Goal: Information Seeking & Learning: Learn about a topic

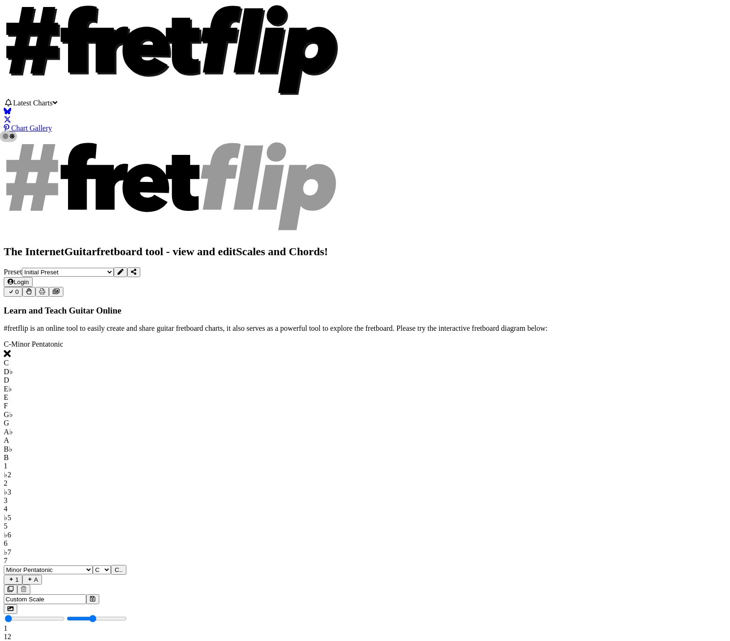
click at [121, 340] on div "C - Minor Pentatonic C D♭ D E♭ E F G♭ G A♭ A B♭ B 1 ♭2 2 ♭3 3 4 ♭5 5 ♭6 6 ♭7 7 …" at bounding box center [365, 552] width 723 height 425
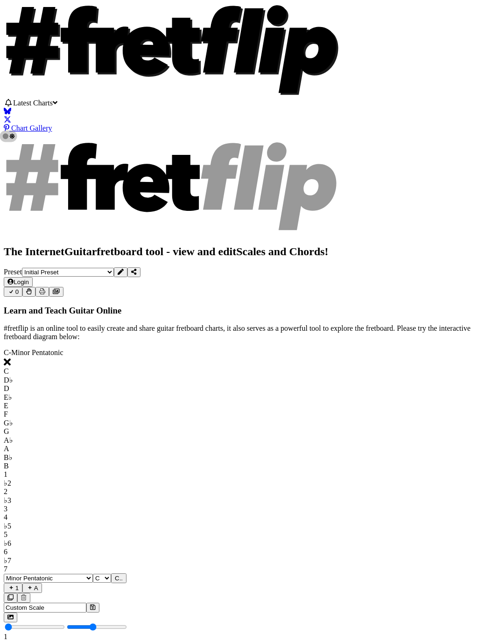
click at [53, 105] on span "Latest Charts" at bounding box center [33, 103] width 40 height 8
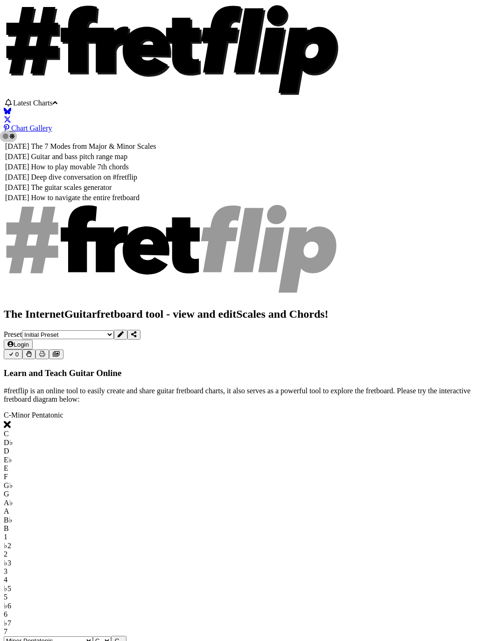
click at [125, 142] on td "The 7 Modes from Major & Minor Scales" at bounding box center [94, 146] width 126 height 9
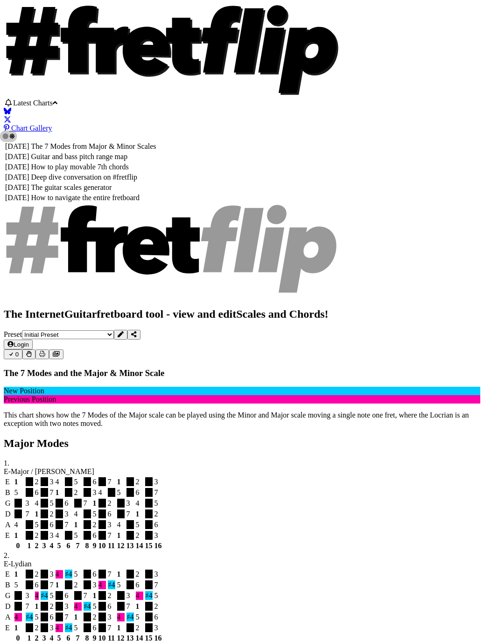
click at [112, 152] on td "Guitar and bass pitch range map" at bounding box center [94, 156] width 126 height 9
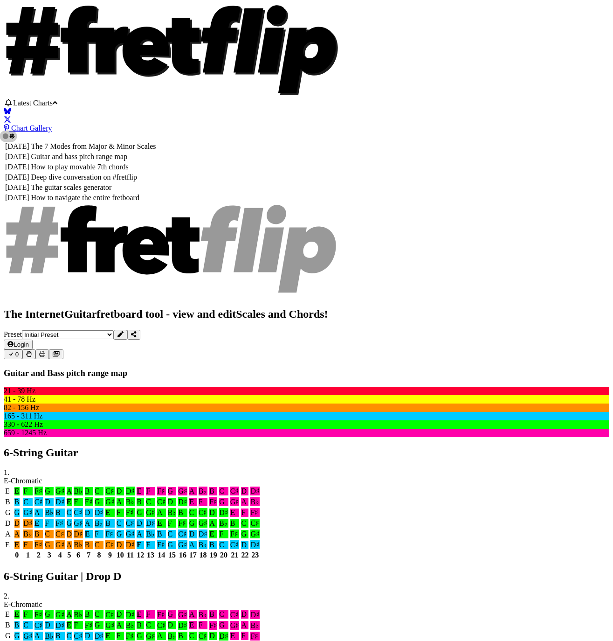
click at [157, 142] on td "The 7 Modes from Major & Minor Scales" at bounding box center [94, 146] width 126 height 9
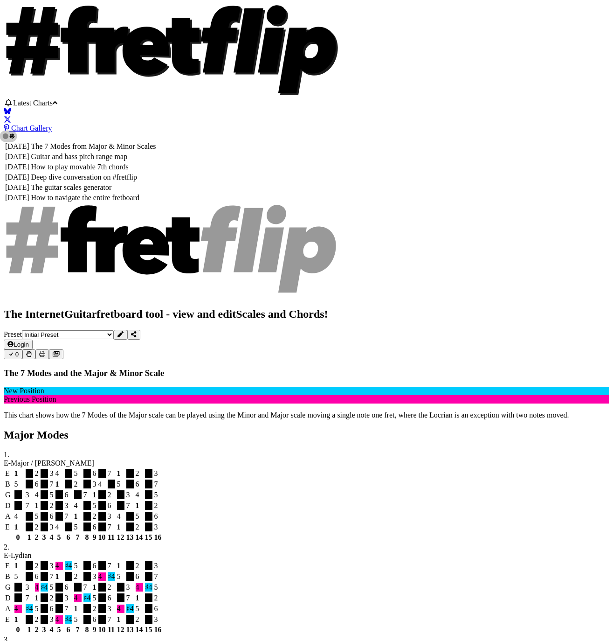
click at [11, 108] on icon "Follow #fretflip at Bluesky" at bounding box center [7, 111] width 7 height 7
click at [11, 116] on icon "Follow #fretflip at X" at bounding box center [7, 119] width 7 height 7
click at [53, 105] on span "Latest Charts" at bounding box center [33, 103] width 40 height 8
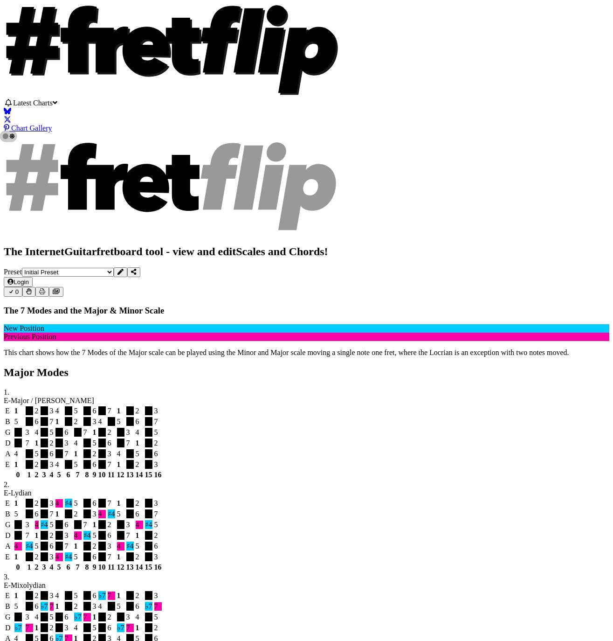
click at [127, 267] on button at bounding box center [121, 272] width 14 height 10
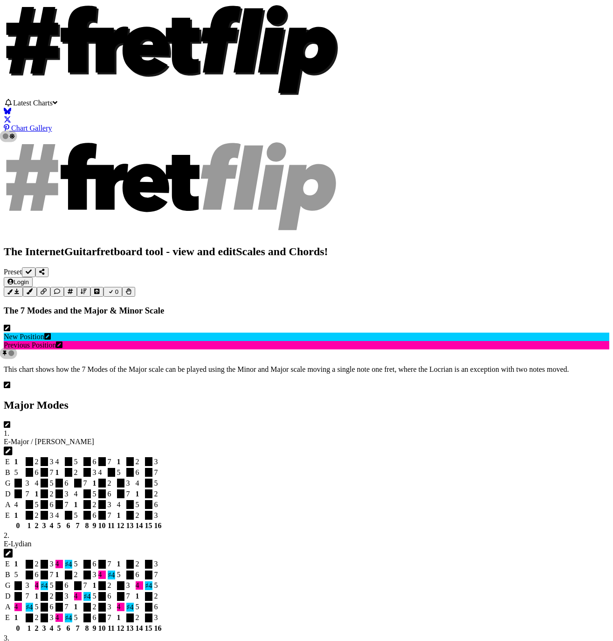
click at [10, 325] on icon at bounding box center [7, 328] width 7 height 7
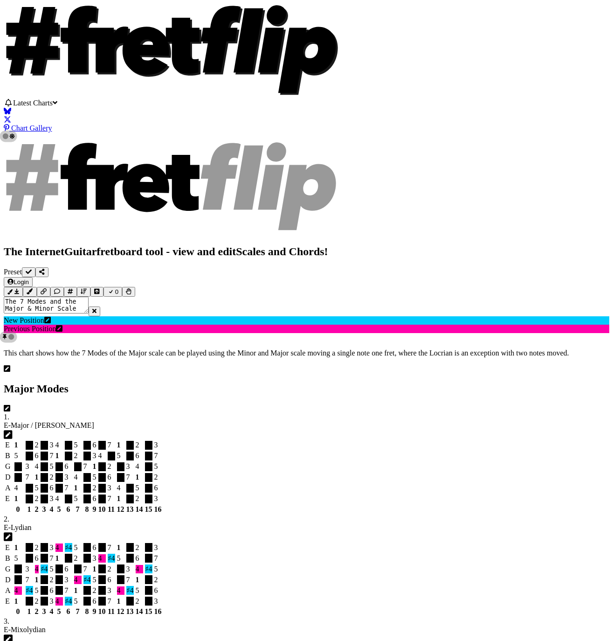
click at [100, 306] on button at bounding box center [95, 311] width 12 height 10
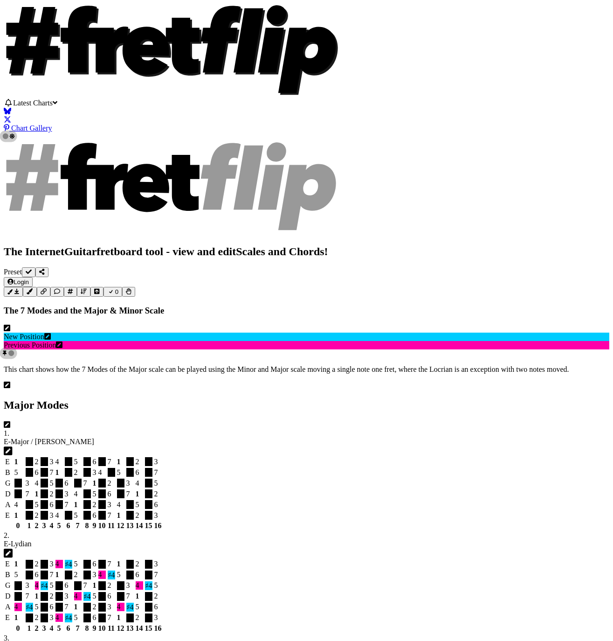
click at [10, 325] on icon at bounding box center [7, 328] width 7 height 7
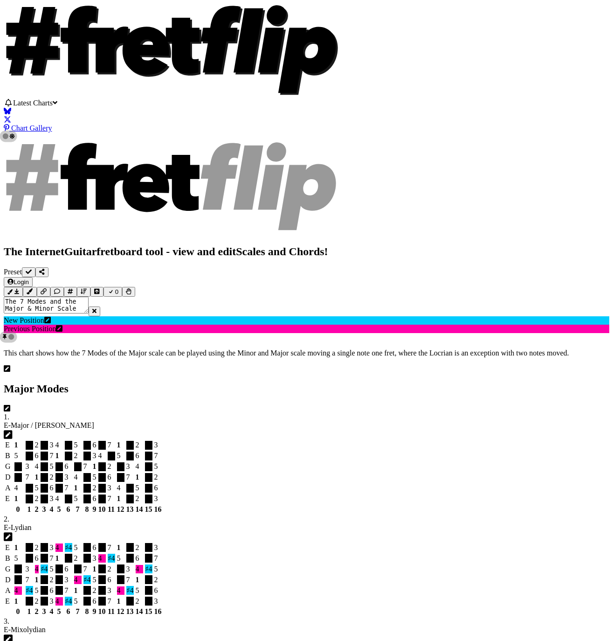
click at [97, 309] on icon at bounding box center [94, 311] width 4 height 4
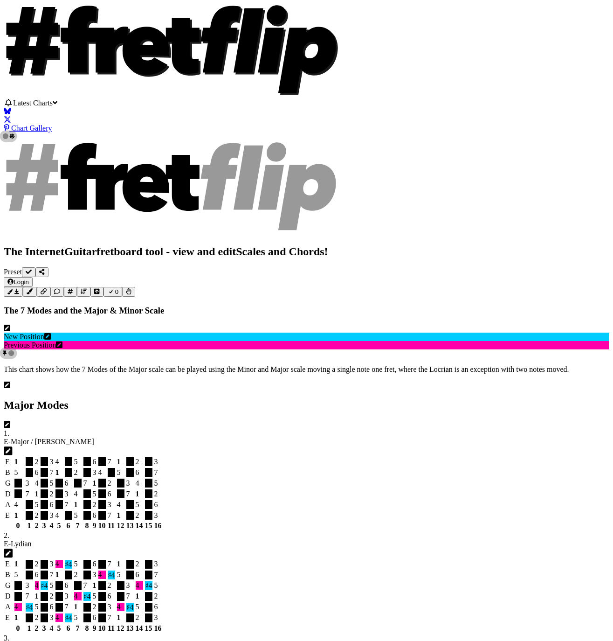
click at [10, 324] on icon at bounding box center [7, 327] width 7 height 7
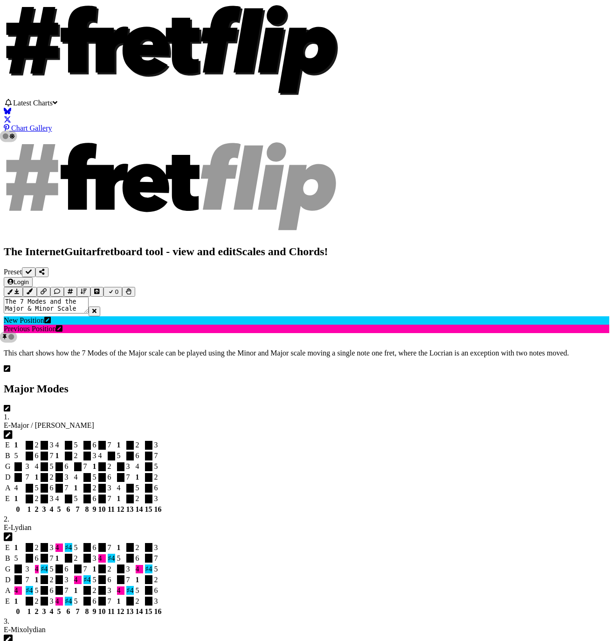
click at [97, 308] on icon at bounding box center [94, 311] width 4 height 6
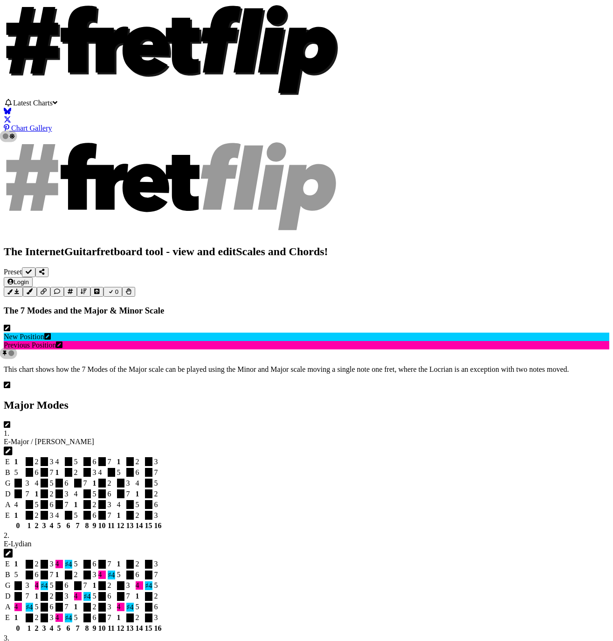
click at [10, 325] on icon at bounding box center [7, 328] width 7 height 7
